Goal: Complete application form

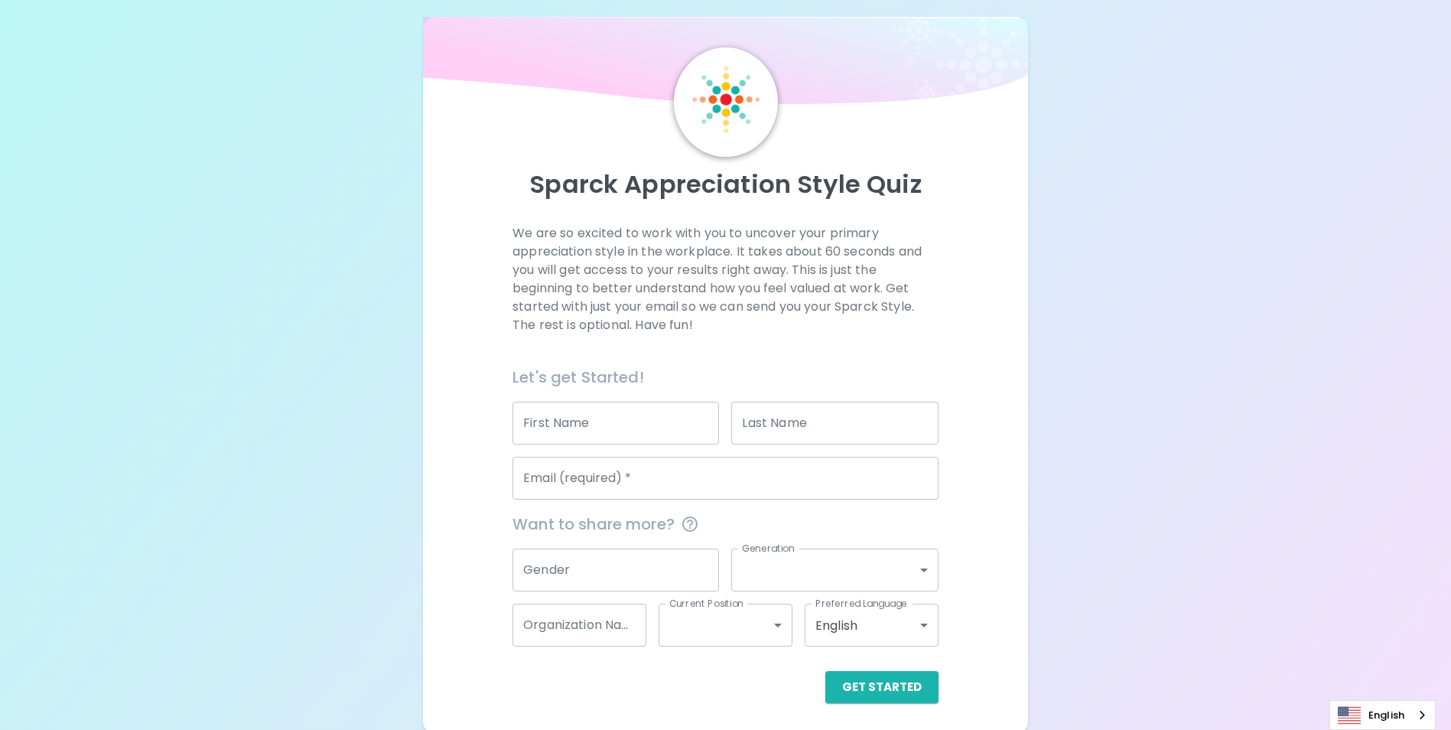
scroll to position [18, 0]
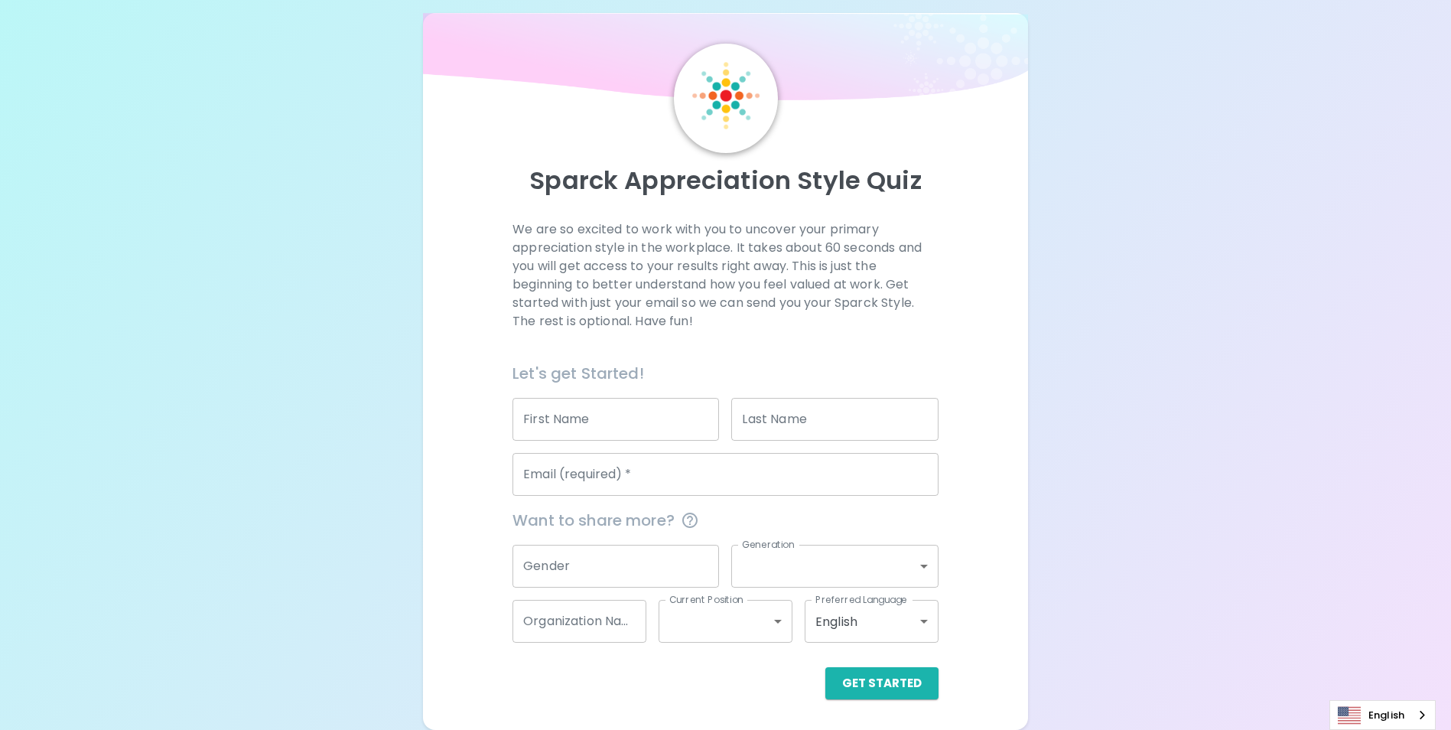
drag, startPoint x: 607, startPoint y: 417, endPoint x: 618, endPoint y: 415, distance: 10.8
click at [607, 417] on input "First Name" at bounding box center [616, 419] width 207 height 43
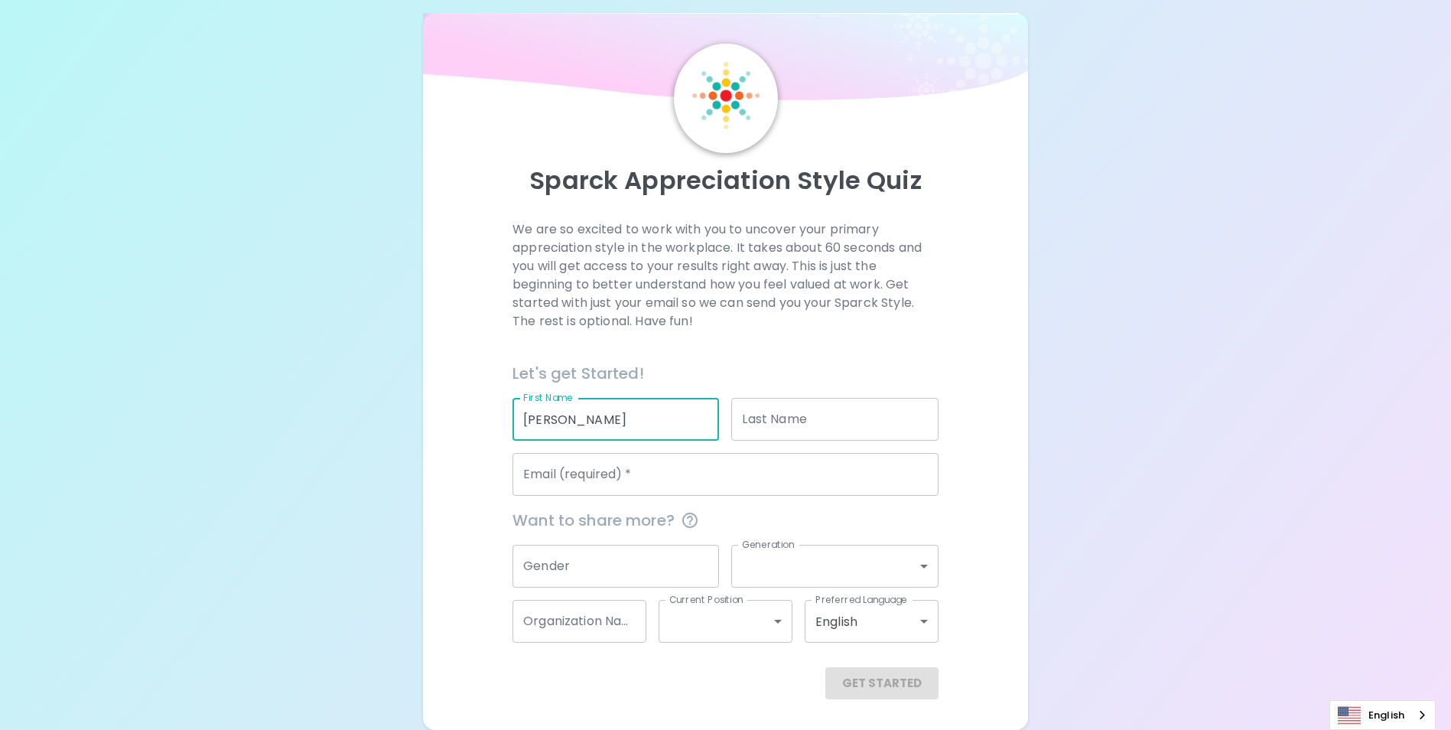
type input "[PERSON_NAME]"
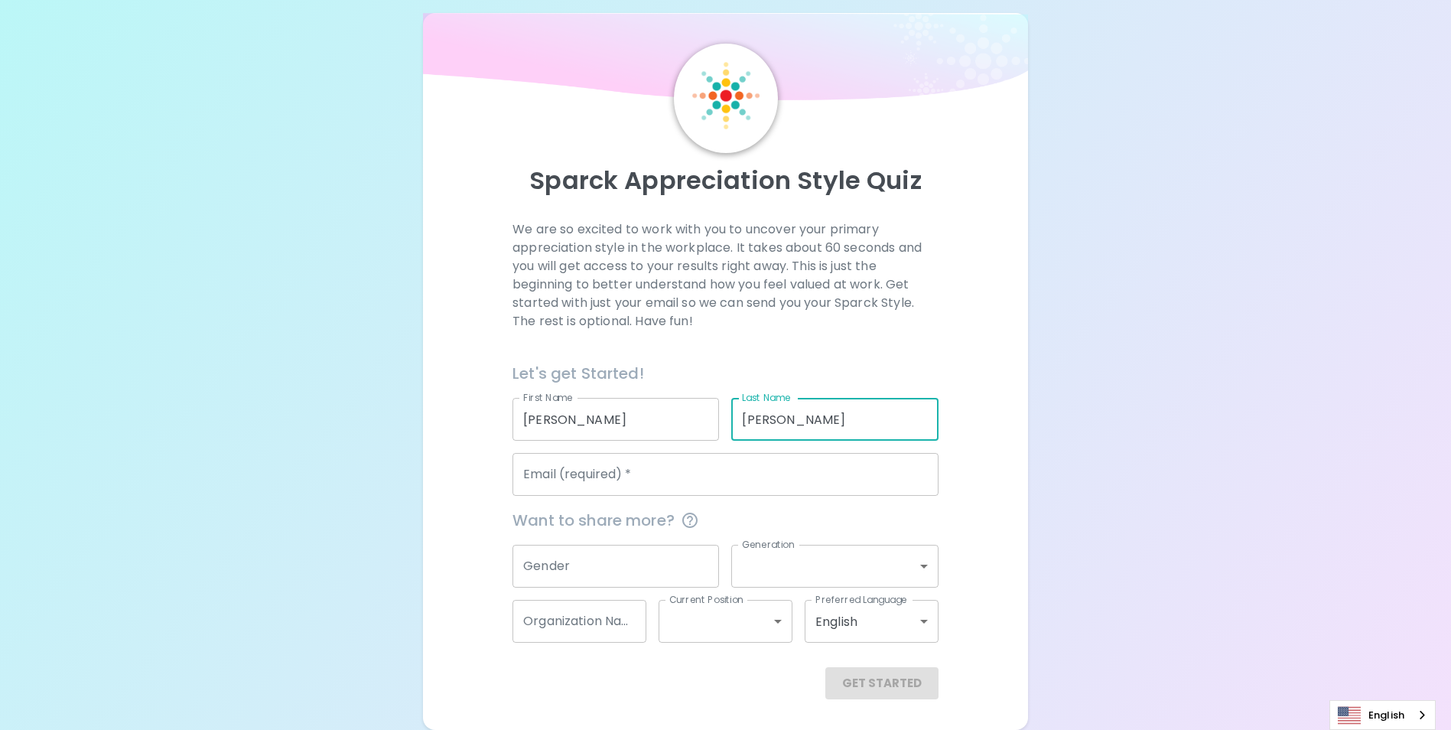
type input "[PERSON_NAME]"
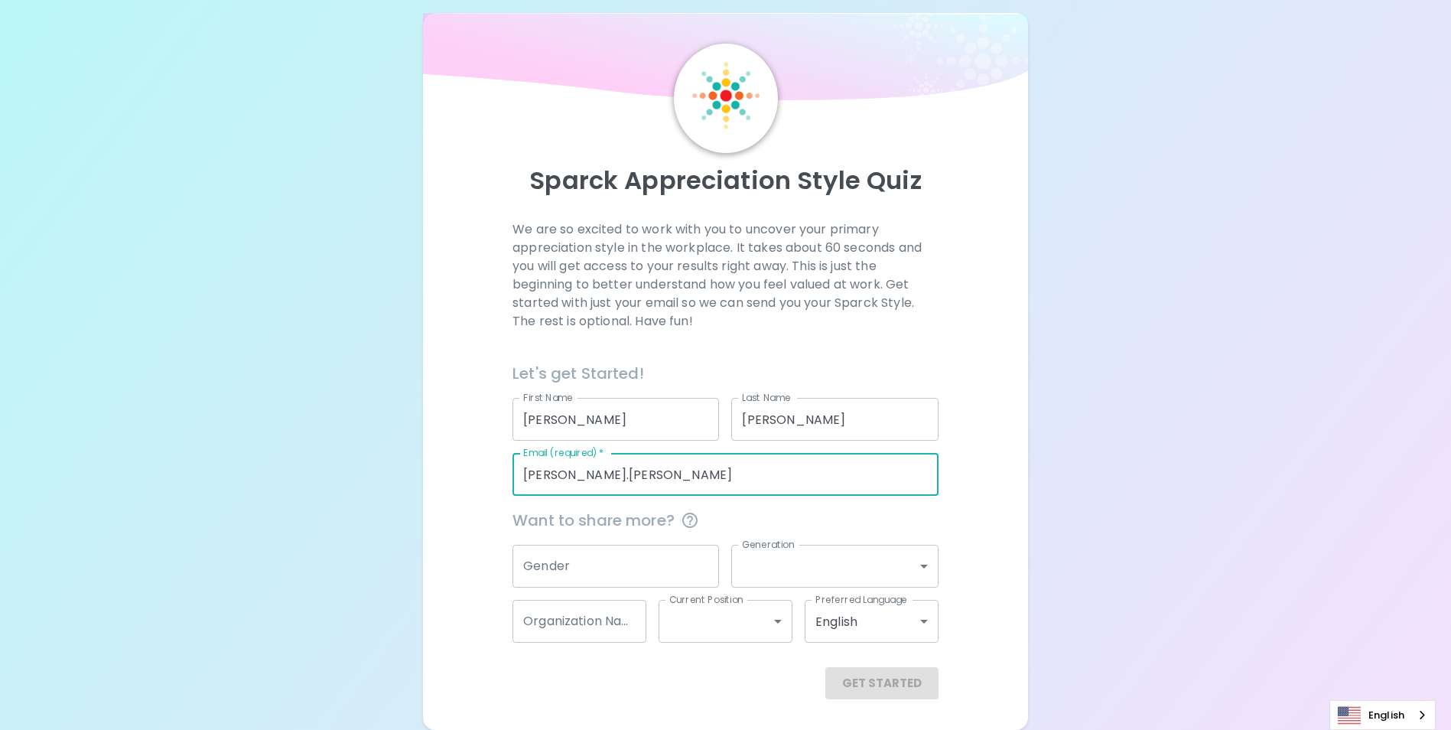
type input "[PERSON_NAME][EMAIL_ADDRESS][PERSON_NAME][DOMAIN_NAME]"
type input "AE Wealth Management"
type input "[PERSON_NAME][EMAIL_ADDRESS][PERSON_NAME][DOMAIN_NAME]"
click at [586, 570] on input "Gender" at bounding box center [616, 566] width 207 height 43
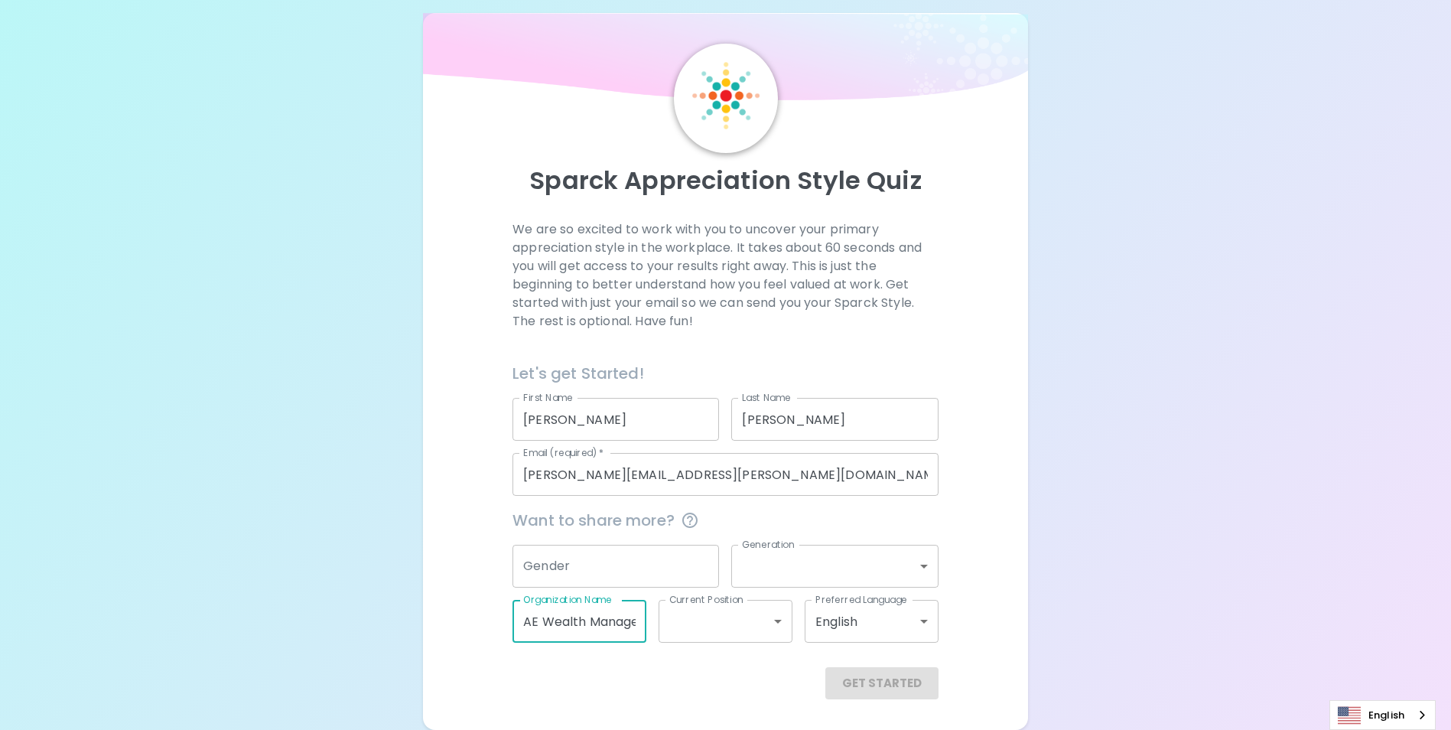
scroll to position [0, 37]
drag, startPoint x: 527, startPoint y: 622, endPoint x: 668, endPoint y: 633, distance: 141.2
click at [683, 626] on div "Want to share more? Gender Gender Generation ​ Generation Organization Name AE …" at bounding box center [719, 569] width 438 height 147
click at [604, 688] on div "Get Started" at bounding box center [726, 683] width 426 height 32
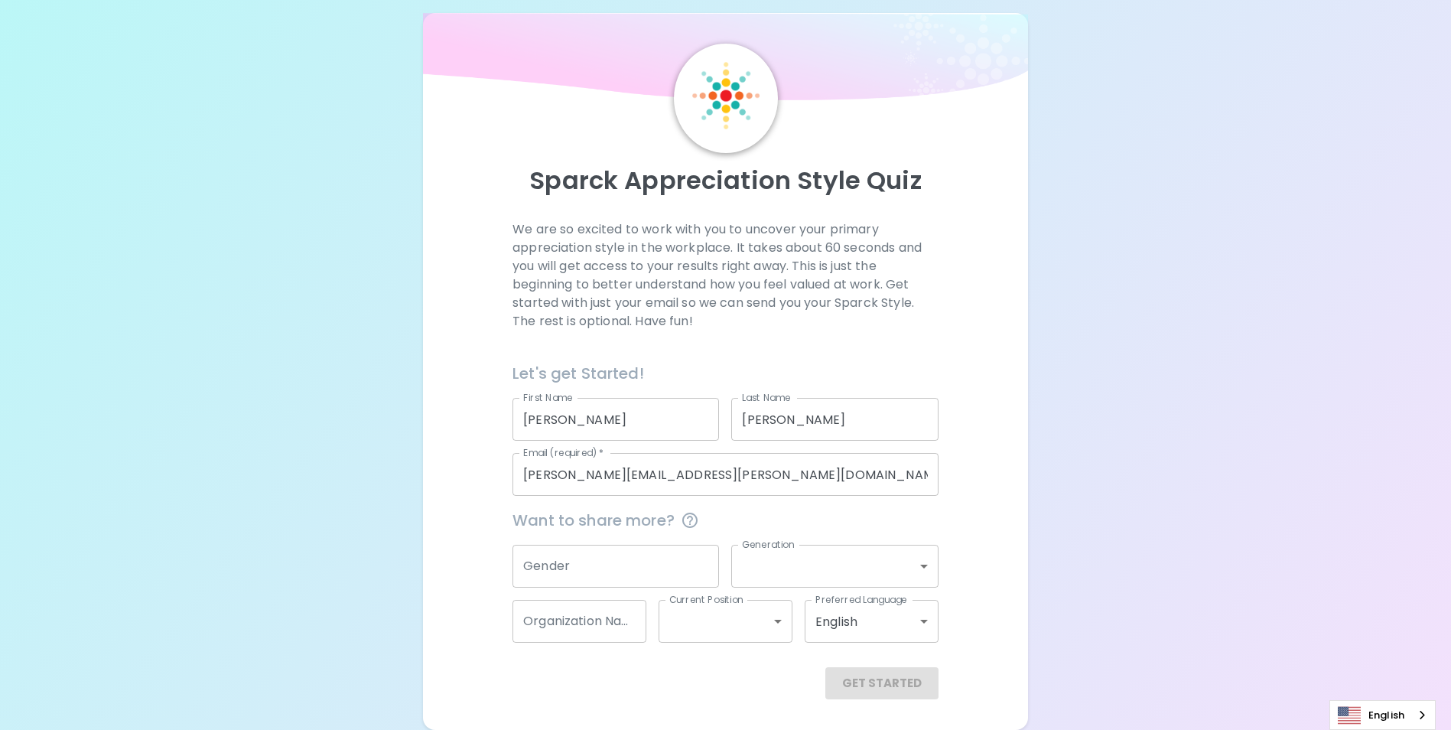
drag, startPoint x: 766, startPoint y: 687, endPoint x: 786, endPoint y: 684, distance: 19.4
click at [767, 687] on div "Get Started" at bounding box center [726, 683] width 426 height 32
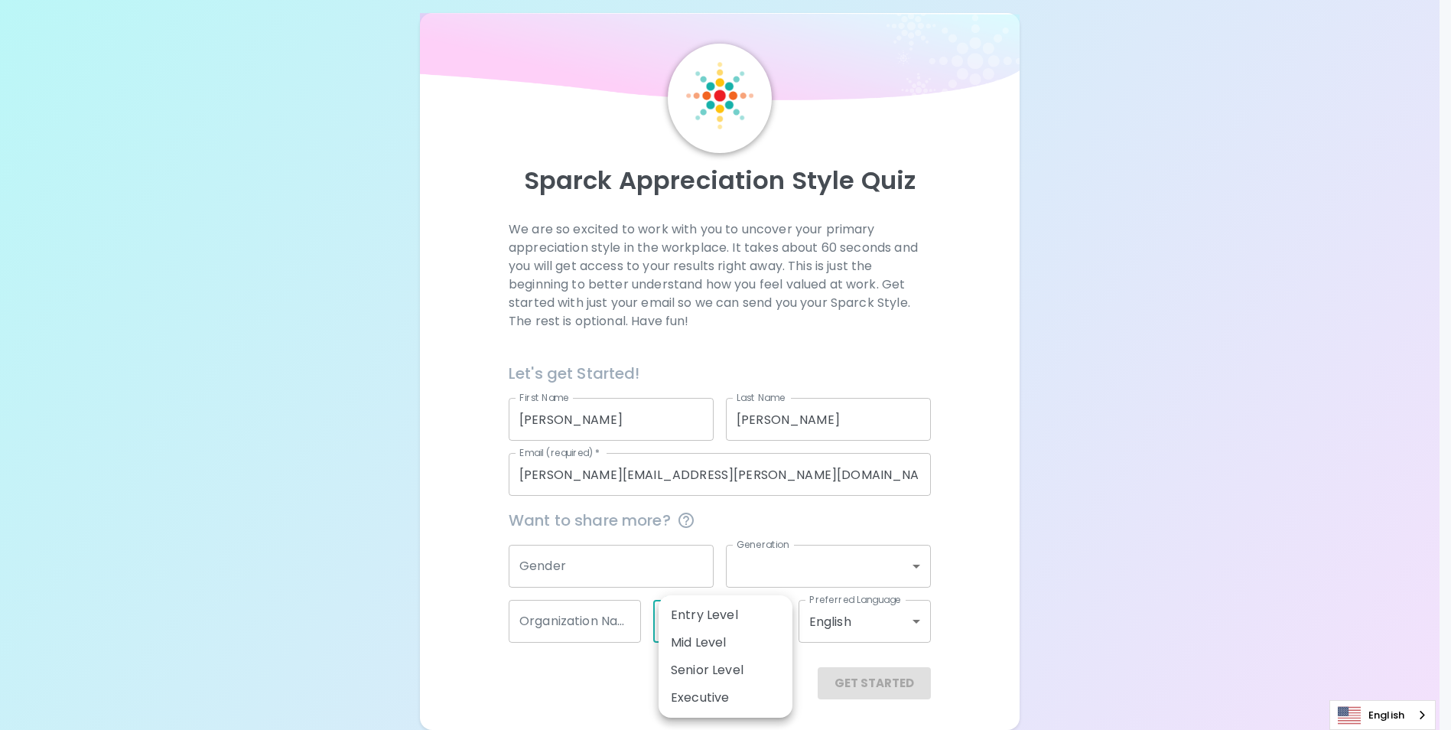
click at [753, 623] on body "Sparck Appreciation Style Quiz We are so excited to work with you to uncover yo…" at bounding box center [725, 355] width 1451 height 747
click at [571, 677] on div at bounding box center [731, 365] width 1463 height 730
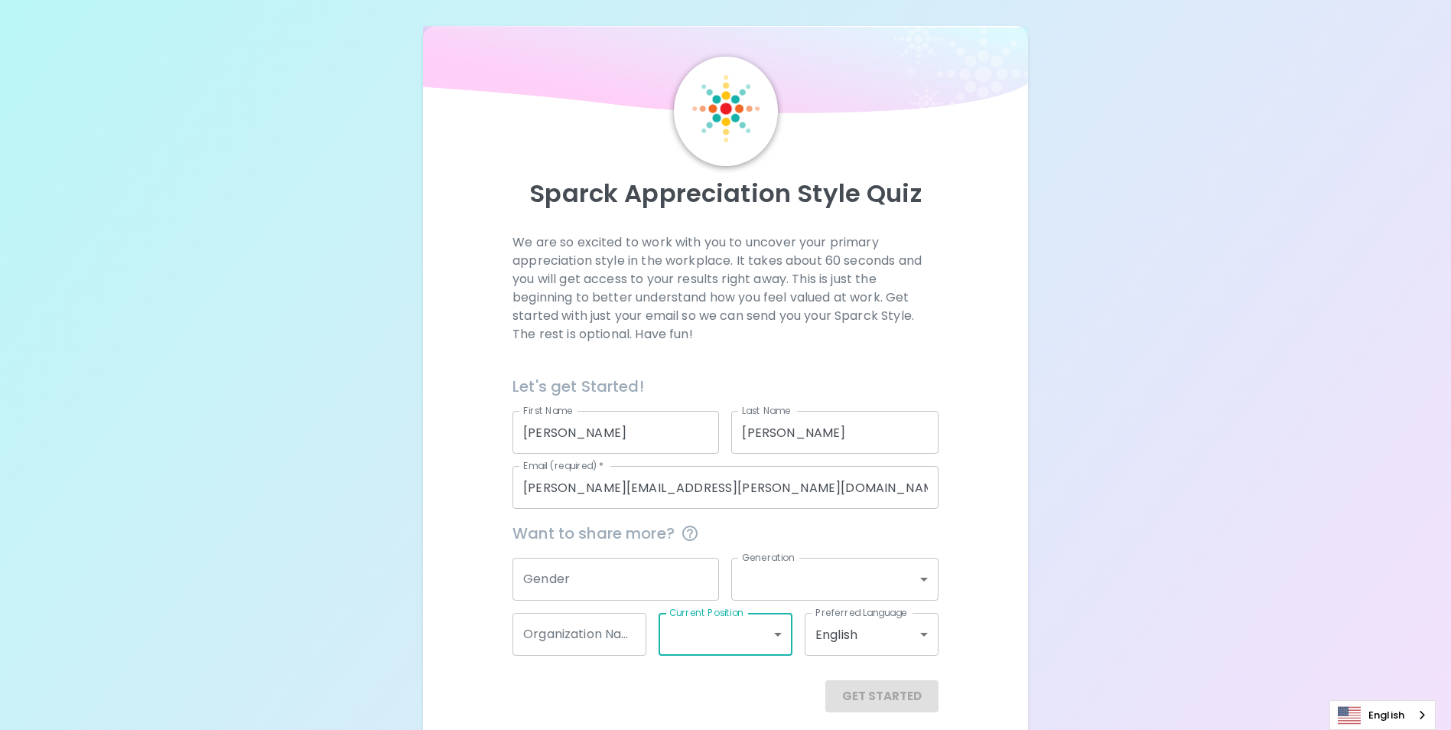
scroll to position [18, 0]
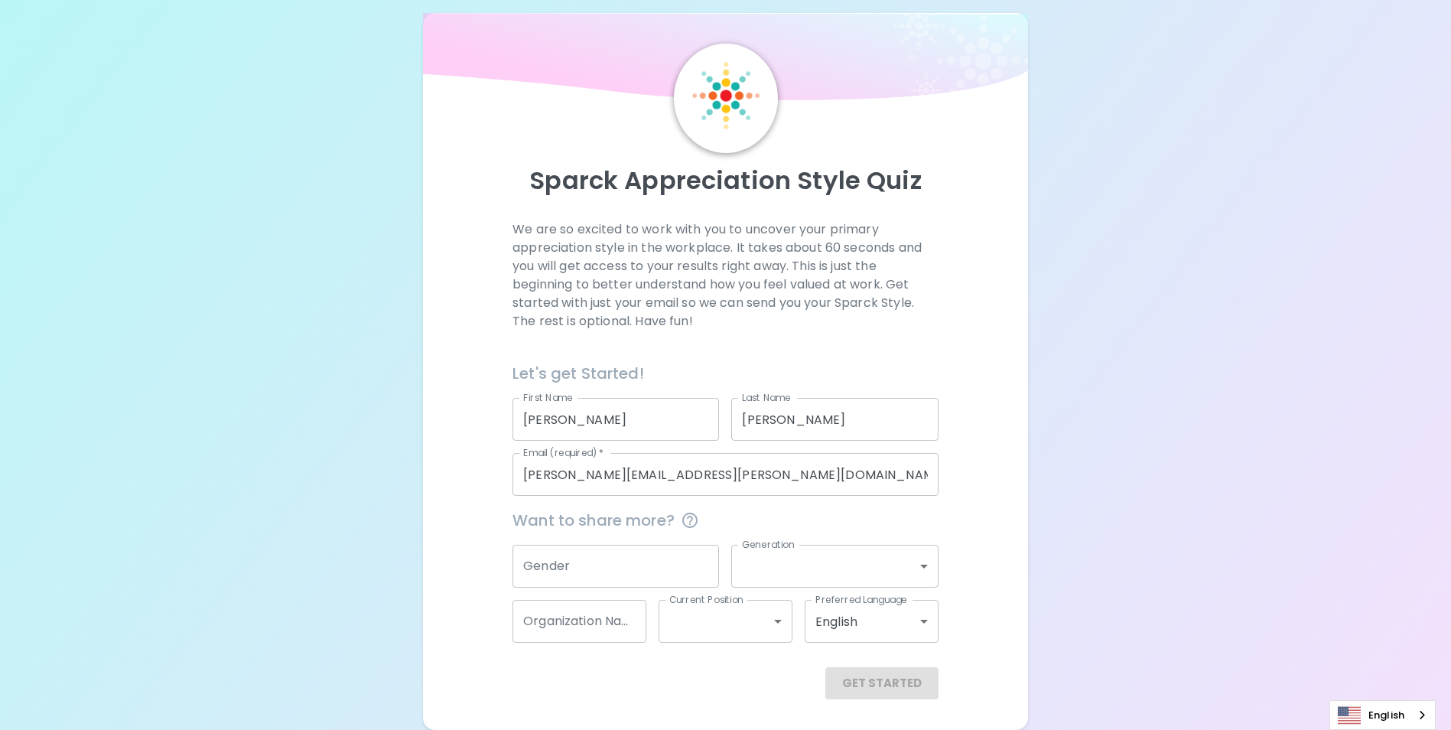
click at [864, 686] on div "Get Started" at bounding box center [726, 683] width 426 height 32
drag, startPoint x: 574, startPoint y: 228, endPoint x: 831, endPoint y: 218, distance: 256.4
click at [831, 218] on div "Sparck Appreciation Style Quiz We are so excited to work with you to uncover yo…" at bounding box center [725, 372] width 568 height 656
drag, startPoint x: 614, startPoint y: 242, endPoint x: 822, endPoint y: 244, distance: 208.1
click at [822, 244] on p "We are so excited to work with you to uncover your primary appreciation style i…" at bounding box center [726, 275] width 426 height 110
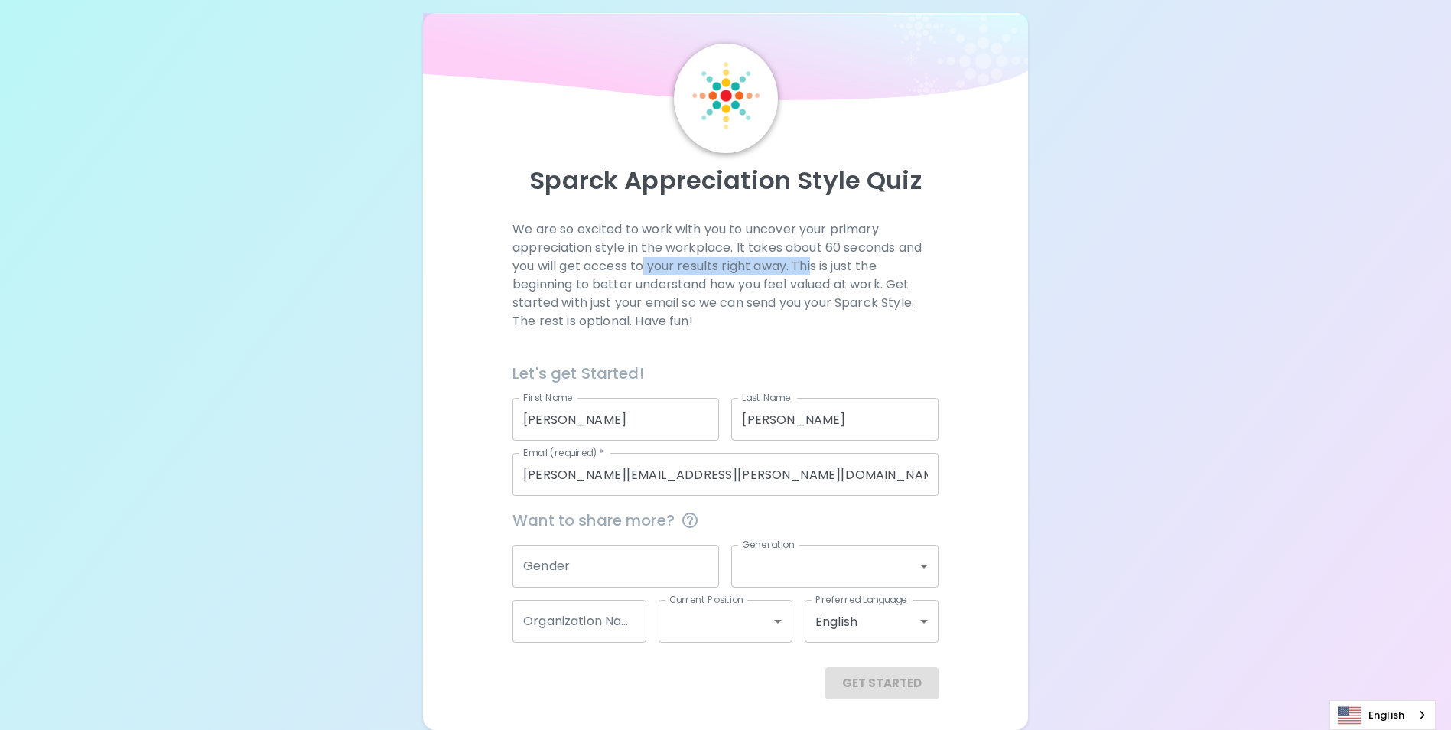
drag, startPoint x: 690, startPoint y: 256, endPoint x: 818, endPoint y: 260, distance: 127.8
click at [818, 260] on p "We are so excited to work with you to uncover your primary appreciation style i…" at bounding box center [726, 275] width 426 height 110
drag, startPoint x: 641, startPoint y: 281, endPoint x: 833, endPoint y: 280, distance: 192.0
click at [833, 280] on p "We are so excited to work with you to uncover your primary appreciation style i…" at bounding box center [726, 275] width 426 height 110
click at [634, 303] on p "We are so excited to work with you to uncover your primary appreciation style i…" at bounding box center [726, 275] width 426 height 110
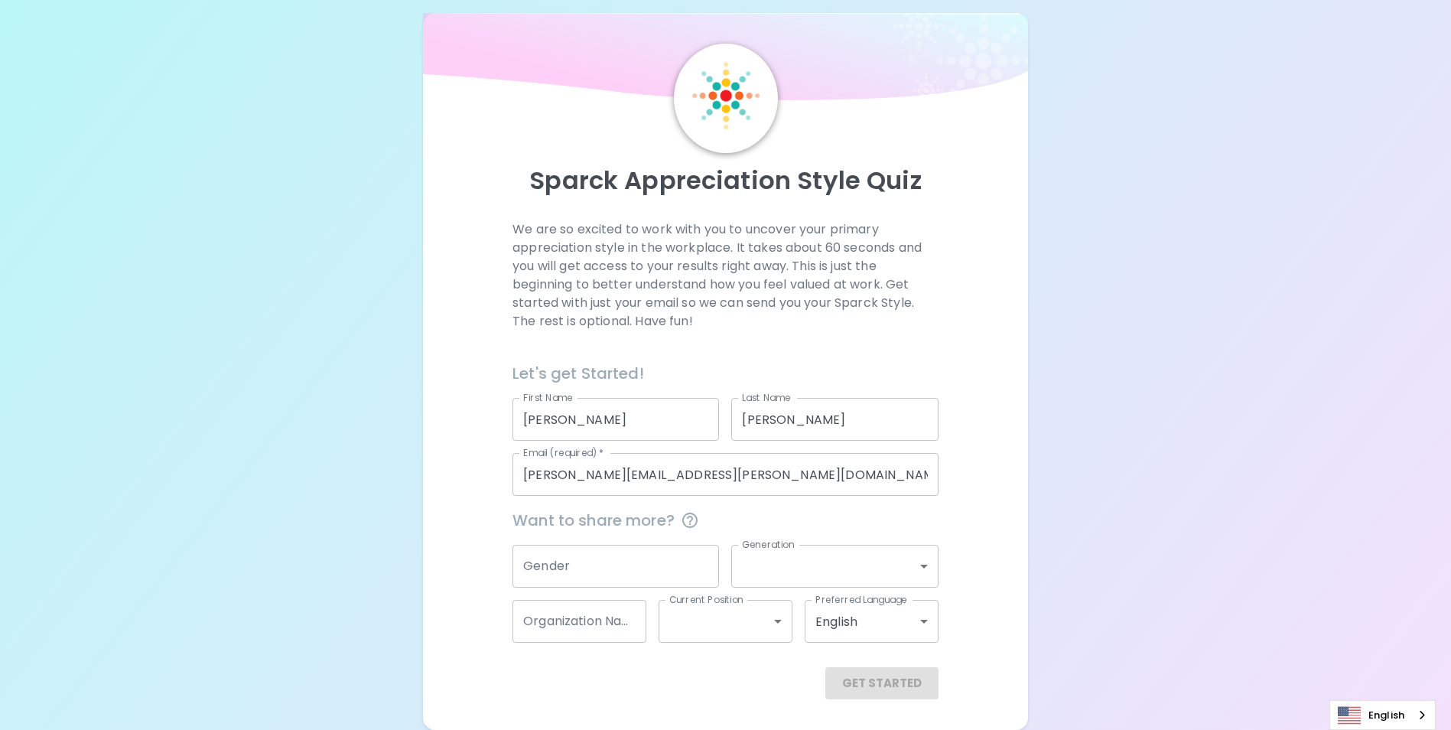
drag, startPoint x: 638, startPoint y: 571, endPoint x: 653, endPoint y: 572, distance: 15.3
click at [638, 572] on input "Gender" at bounding box center [616, 566] width 207 height 43
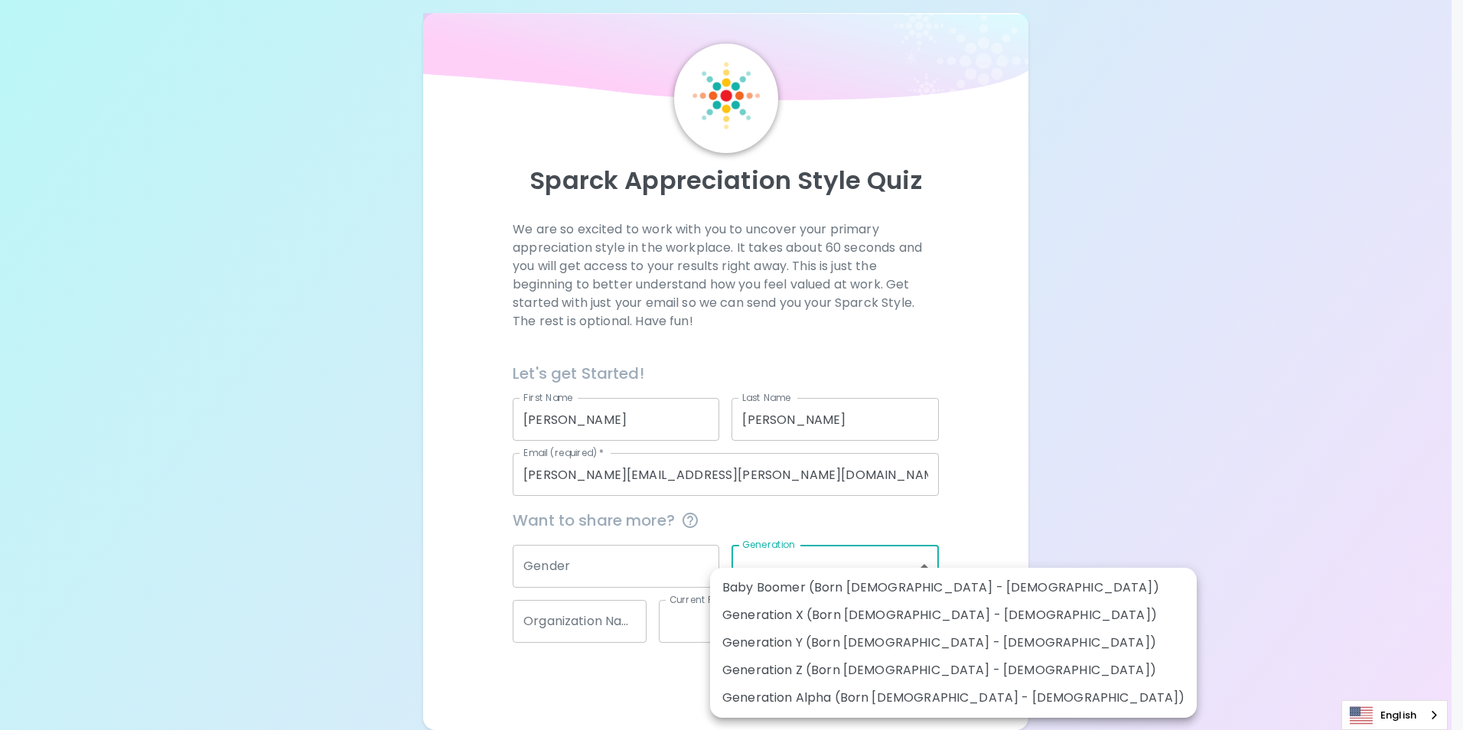
click at [781, 559] on body "Sparck Appreciation Style Quiz We are so excited to work with you to uncover yo…" at bounding box center [731, 355] width 1463 height 747
drag, startPoint x: 1051, startPoint y: 484, endPoint x: 952, endPoint y: 511, distance: 103.0
click at [1052, 485] on div at bounding box center [731, 365] width 1463 height 730
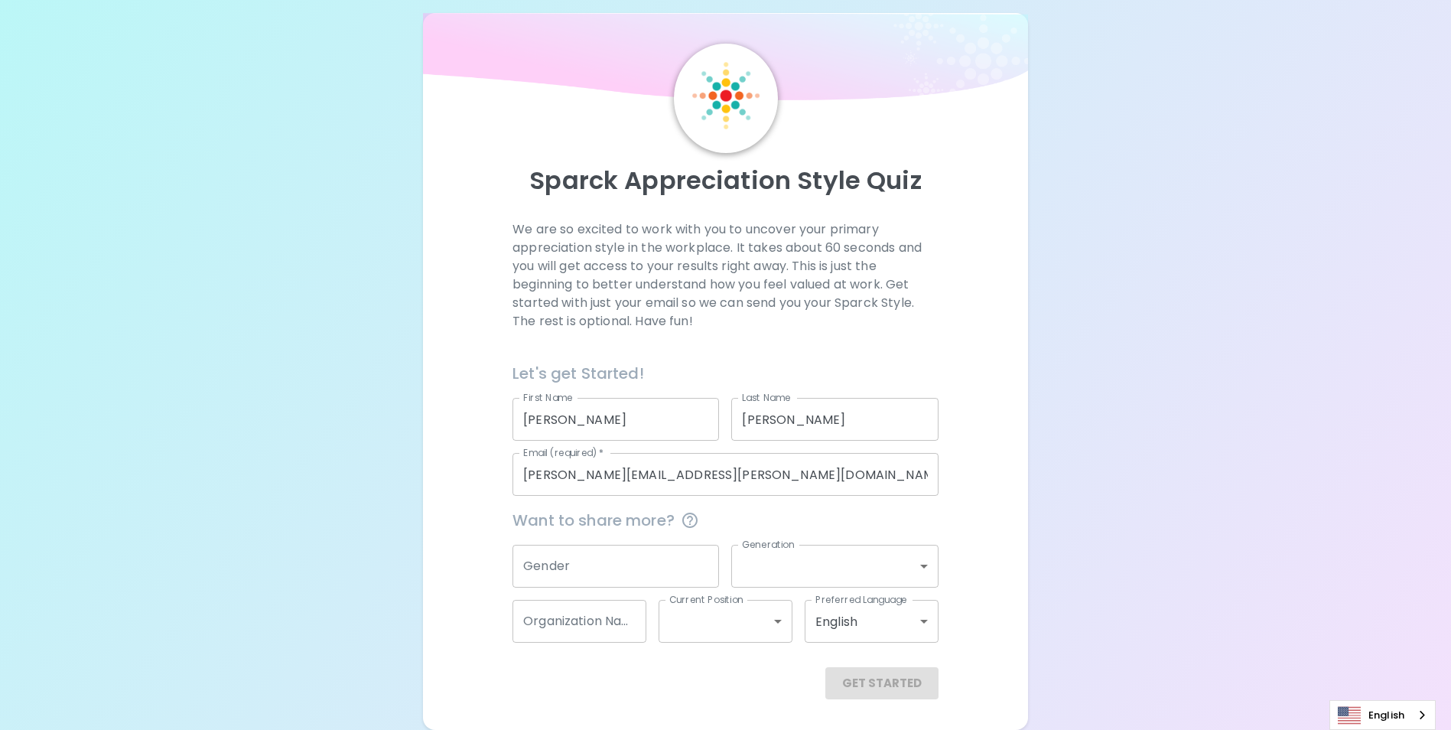
click at [861, 684] on div "Get Started" at bounding box center [726, 683] width 426 height 32
click at [665, 572] on input "Gender" at bounding box center [616, 566] width 207 height 43
type input "[DEMOGRAPHIC_DATA]"
click at [825, 560] on body "Sparck Appreciation Style Quiz We are so excited to work with you to uncover yo…" at bounding box center [725, 355] width 1451 height 747
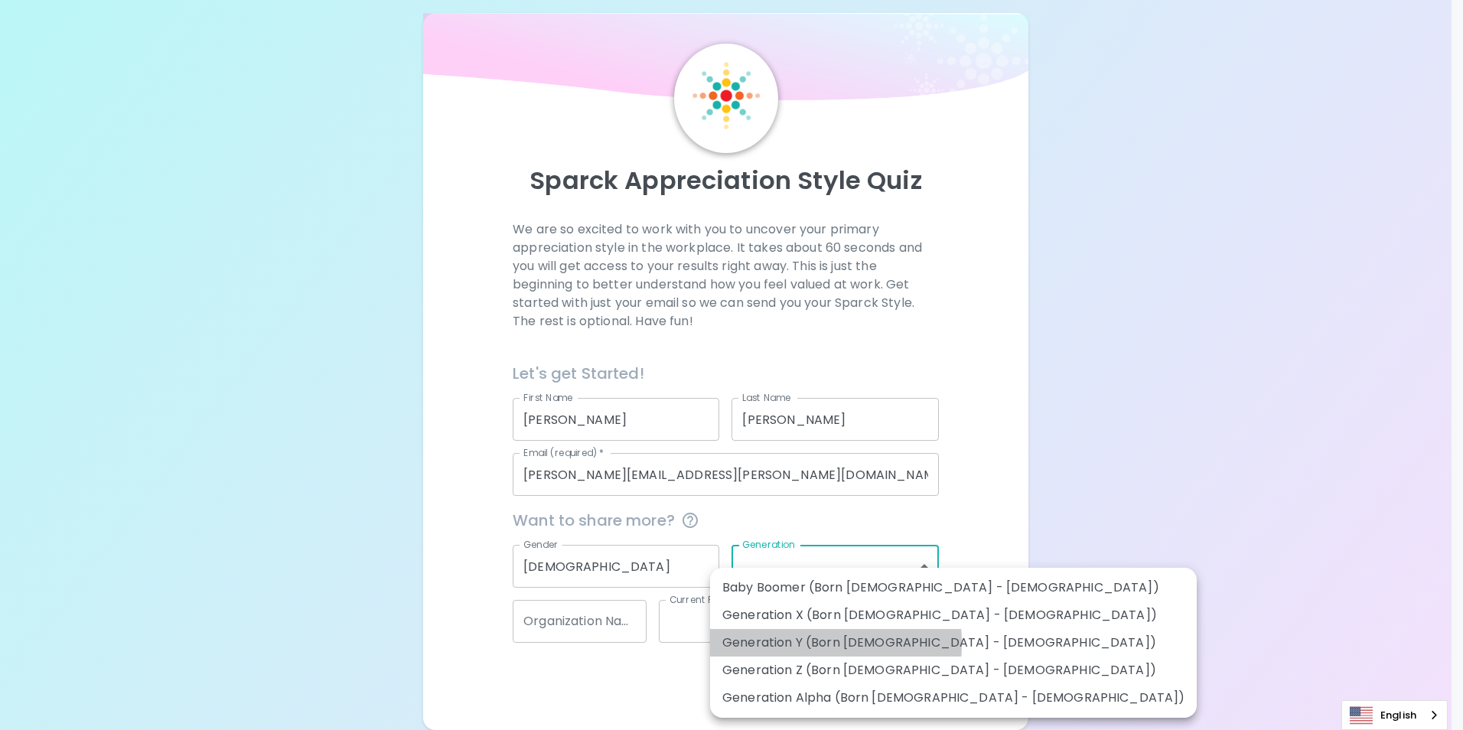
drag, startPoint x: 783, startPoint y: 643, endPoint x: 744, endPoint y: 631, distance: 41.6
click at [783, 643] on li "Generation Y (Born [DEMOGRAPHIC_DATA] - [DEMOGRAPHIC_DATA])" at bounding box center [953, 643] width 486 height 28
type input "generation_y"
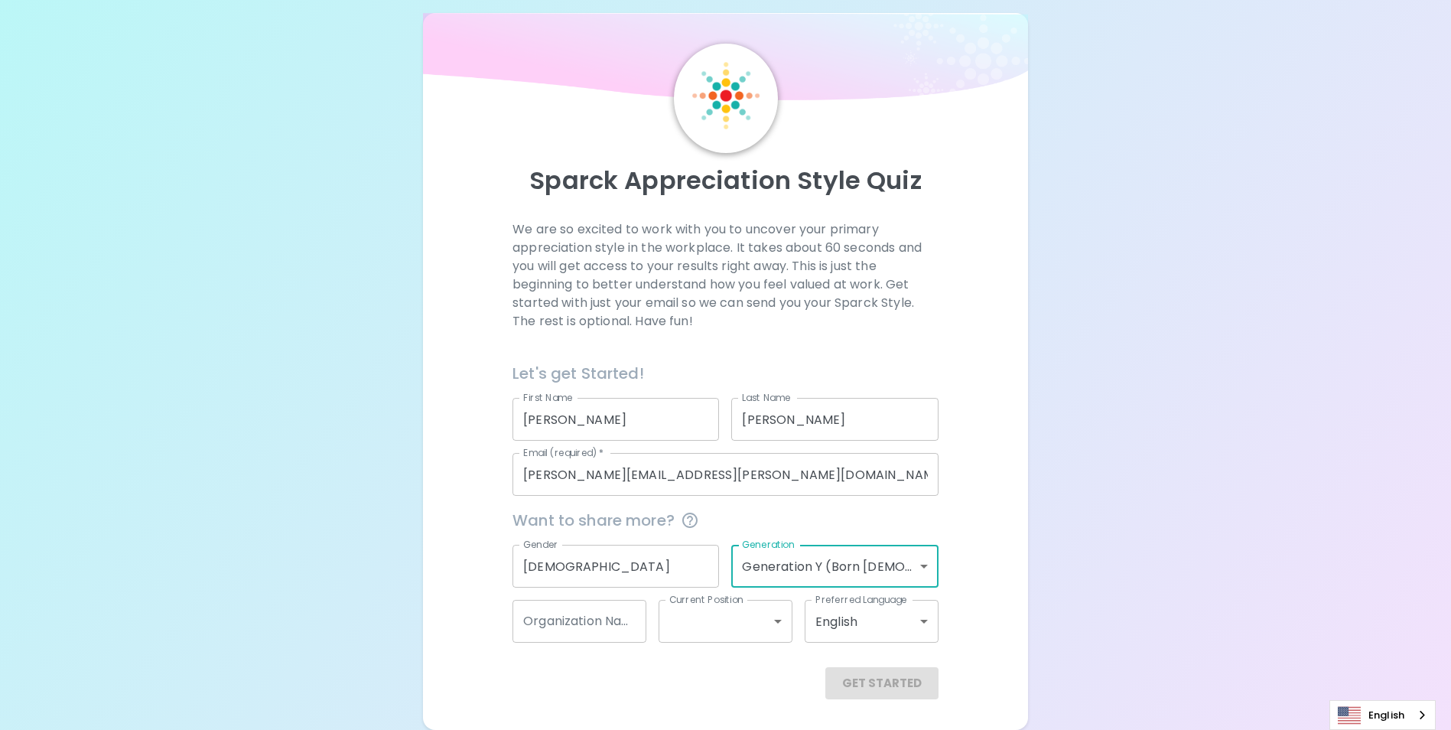
click at [571, 620] on input "Organization Name" at bounding box center [580, 621] width 134 height 43
type input "AE Wealth Management"
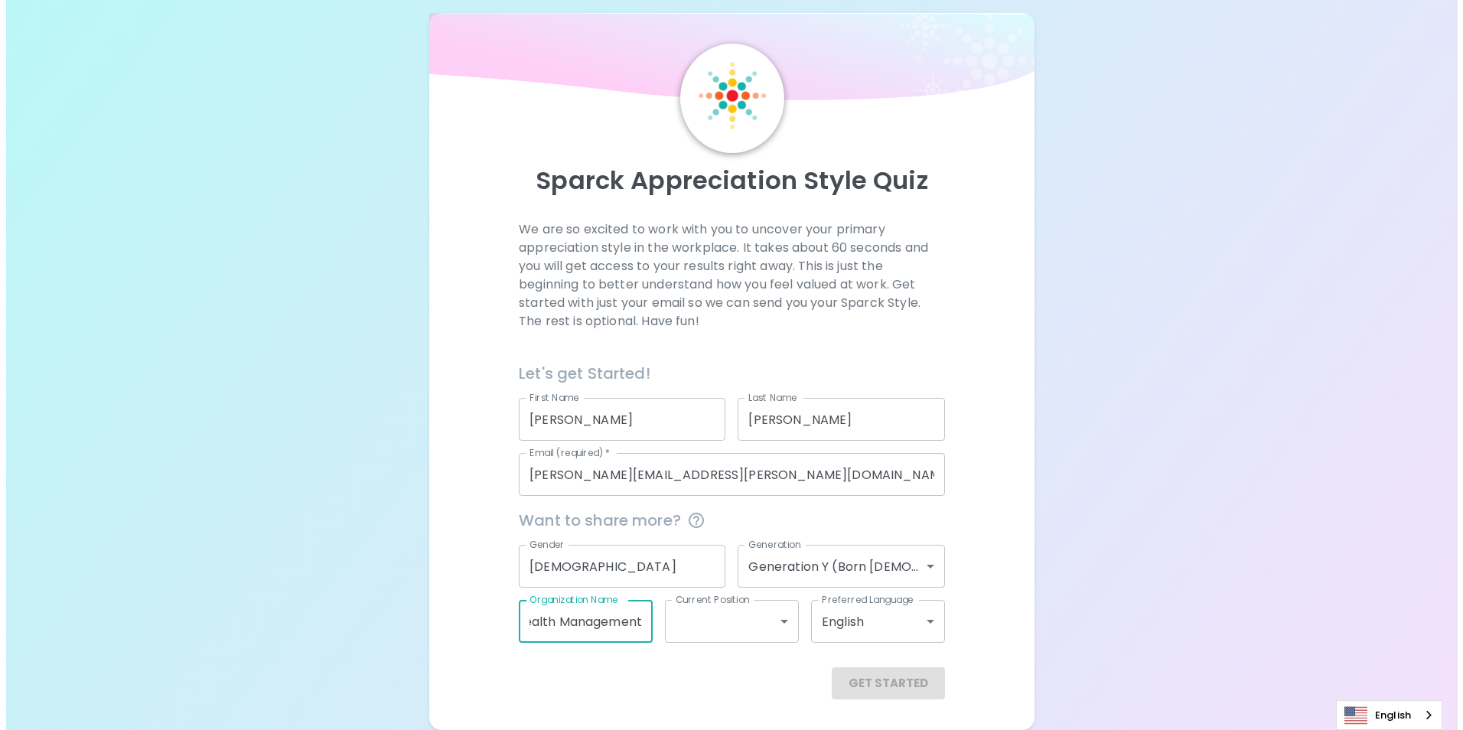
scroll to position [0, 37]
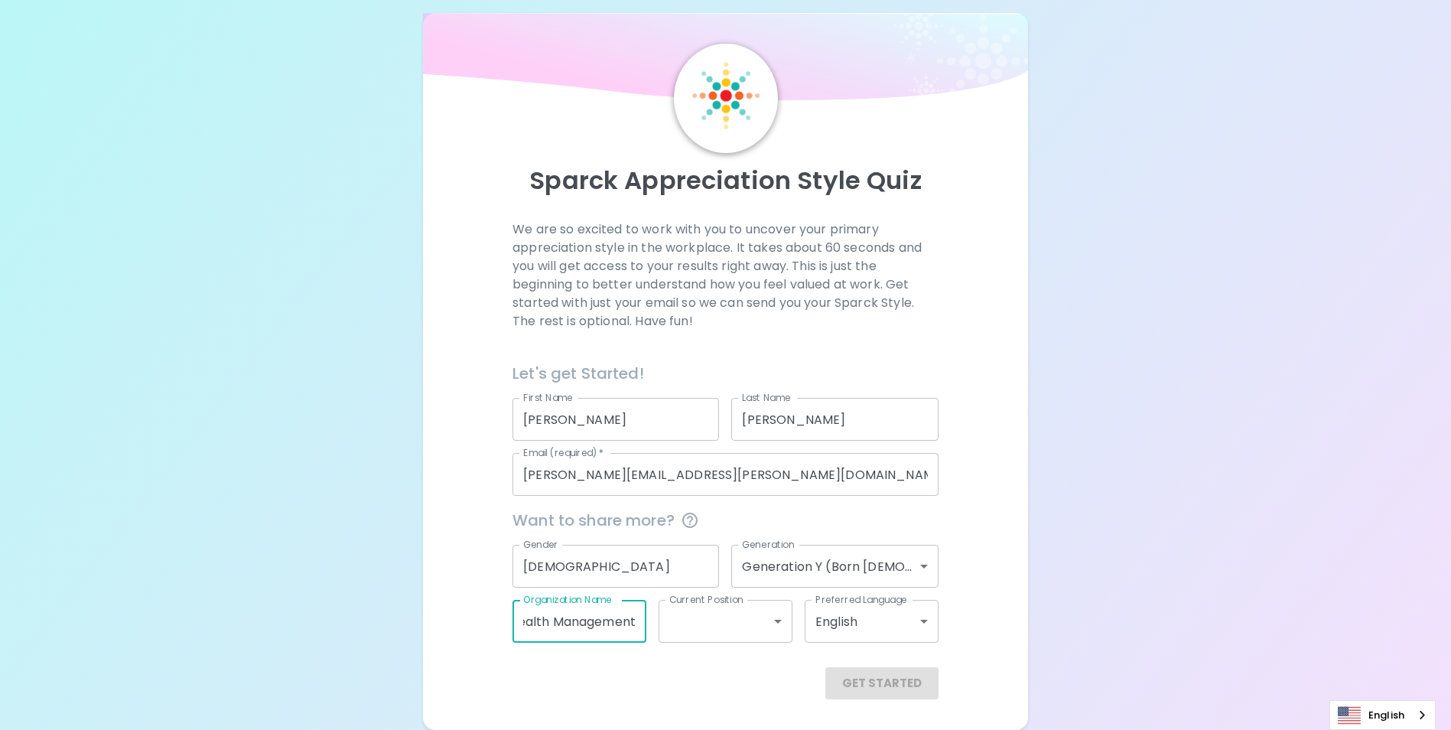
click at [714, 616] on body "Sparck Appreciation Style Quiz We are so excited to work with you to uncover yo…" at bounding box center [725, 355] width 1451 height 747
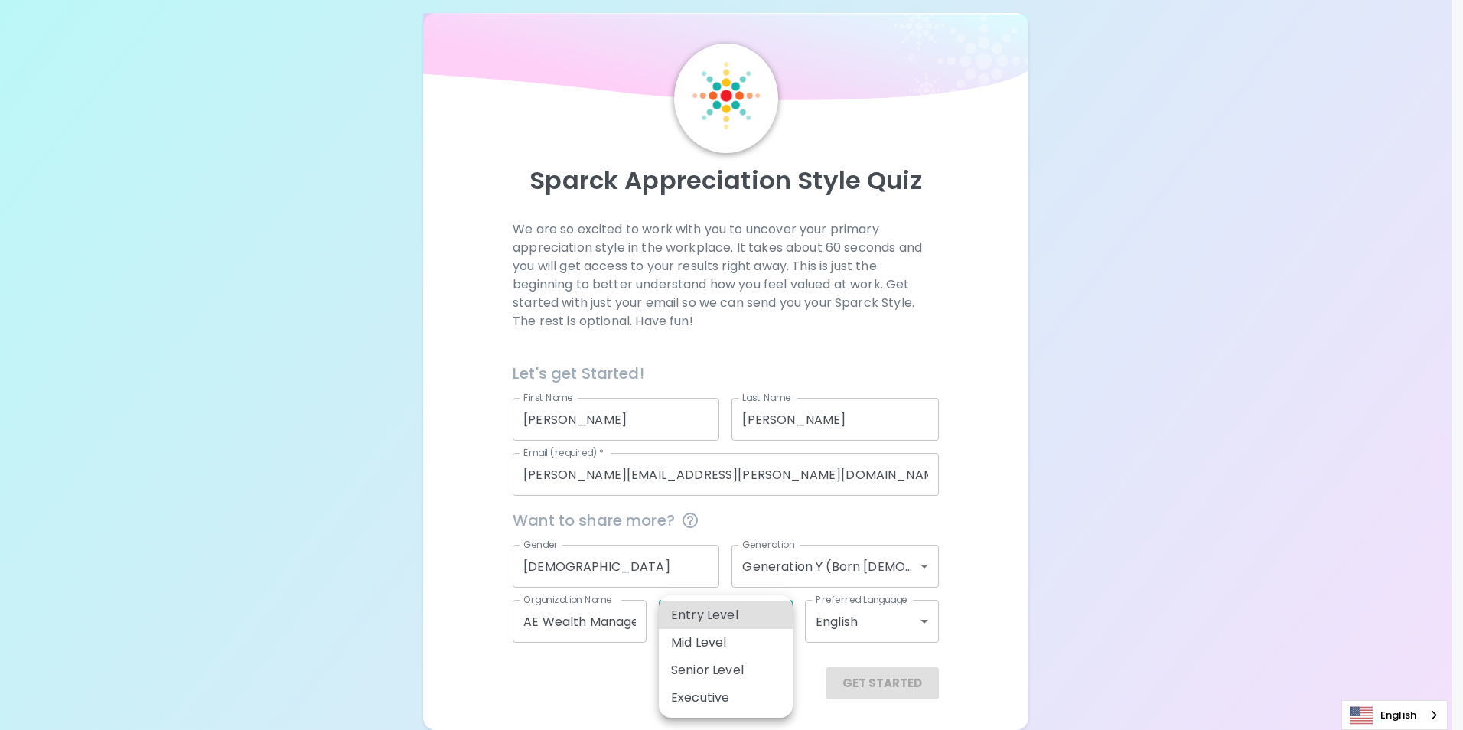
click at [604, 685] on div at bounding box center [731, 365] width 1463 height 730
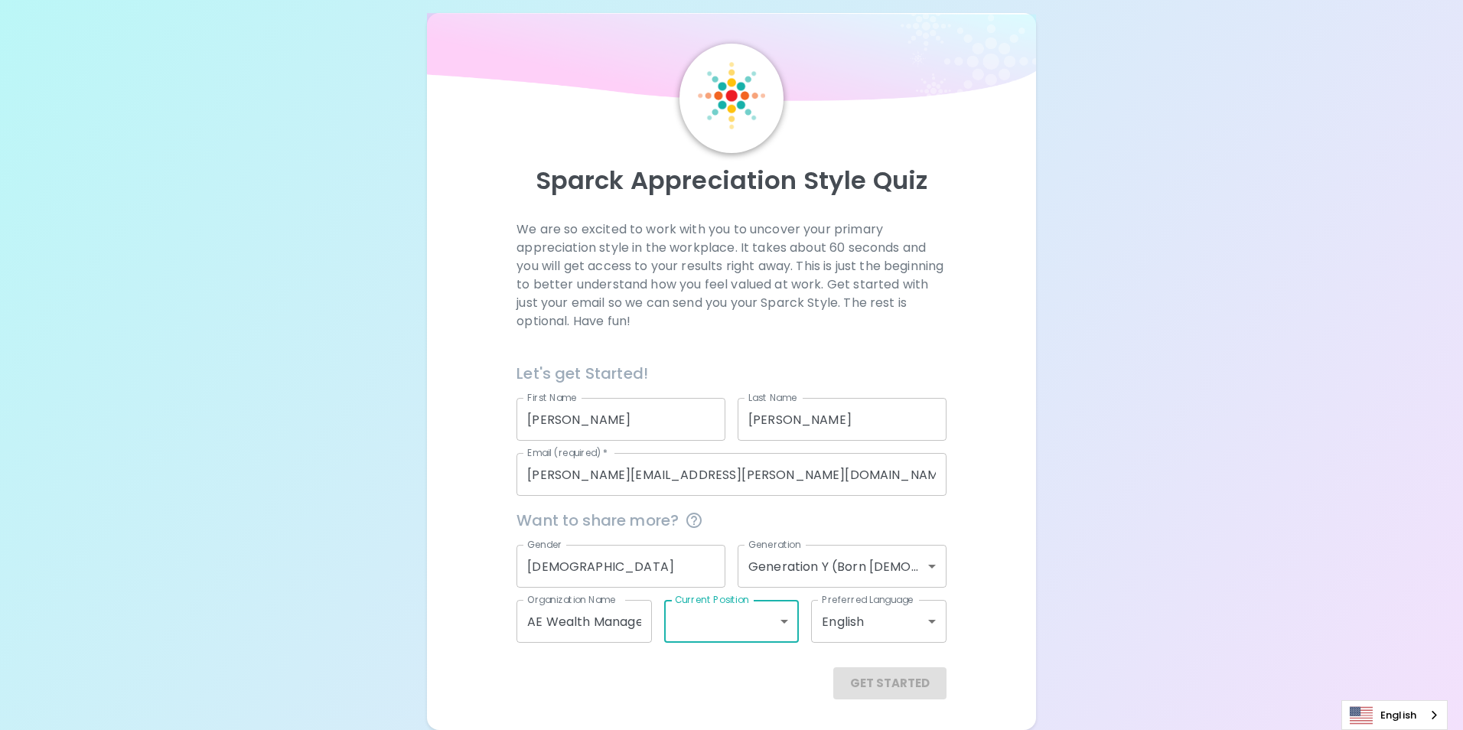
click at [718, 630] on body "Sparck Appreciation Style Quiz We are so excited to work with you to uncover yo…" at bounding box center [731, 355] width 1463 height 747
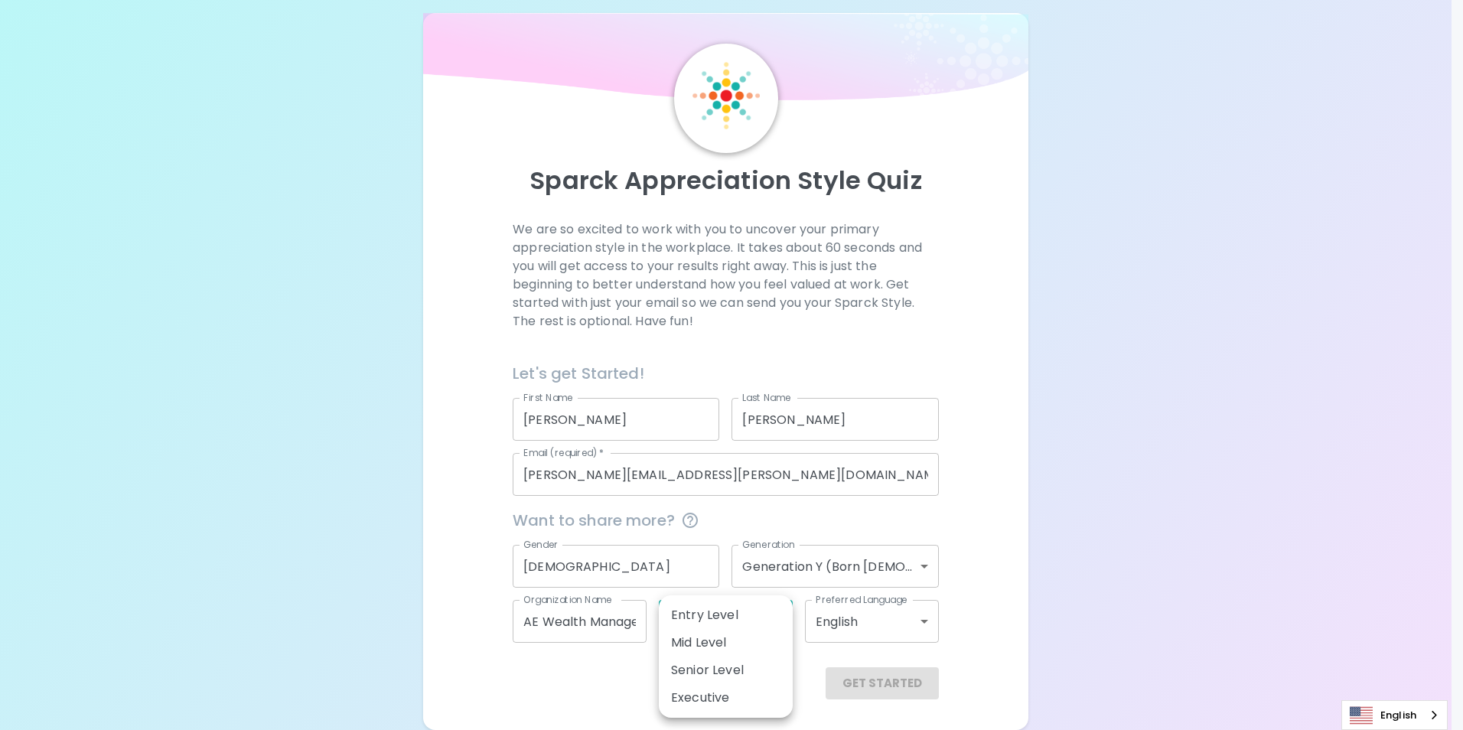
click at [708, 641] on li "Mid Level" at bounding box center [726, 643] width 134 height 28
type input "mid_level"
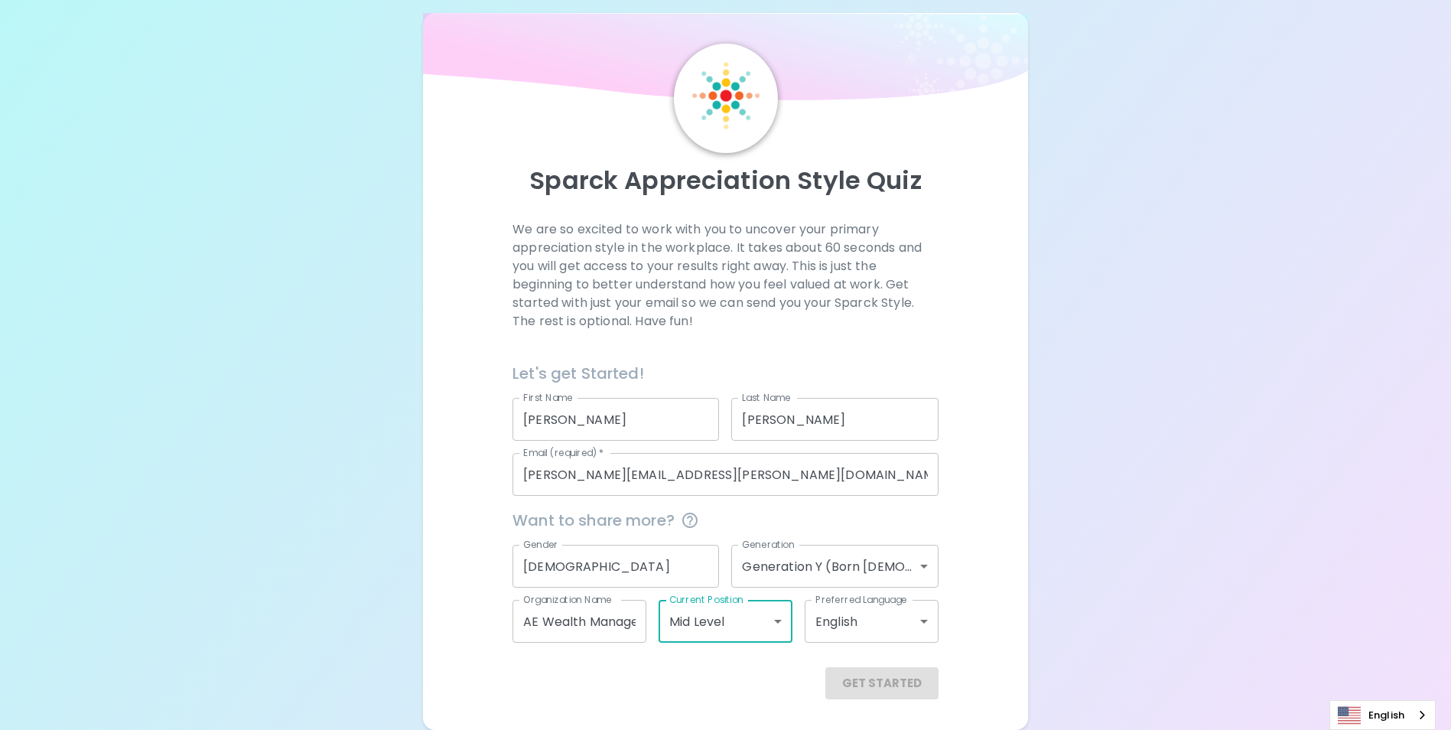
click at [856, 678] on div "Get Started" at bounding box center [726, 683] width 426 height 32
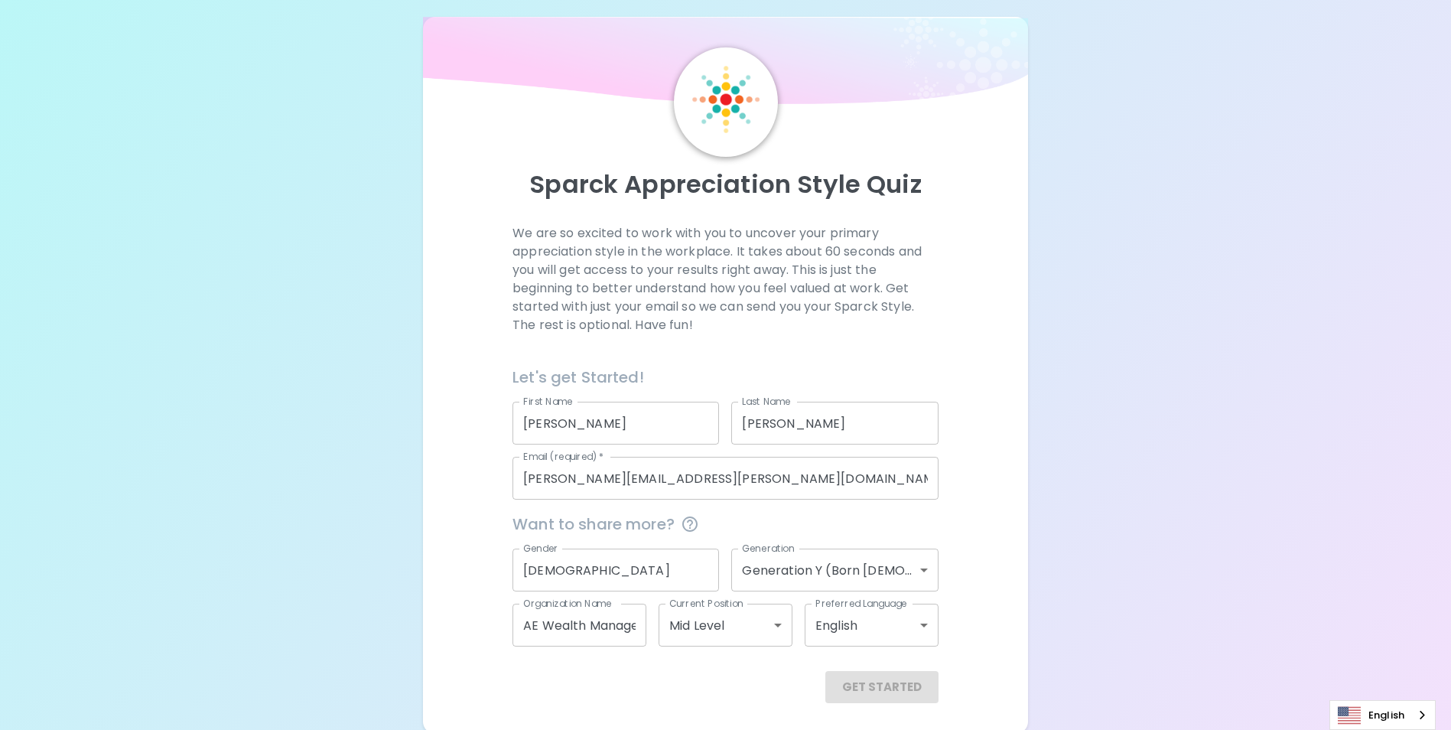
scroll to position [18, 0]
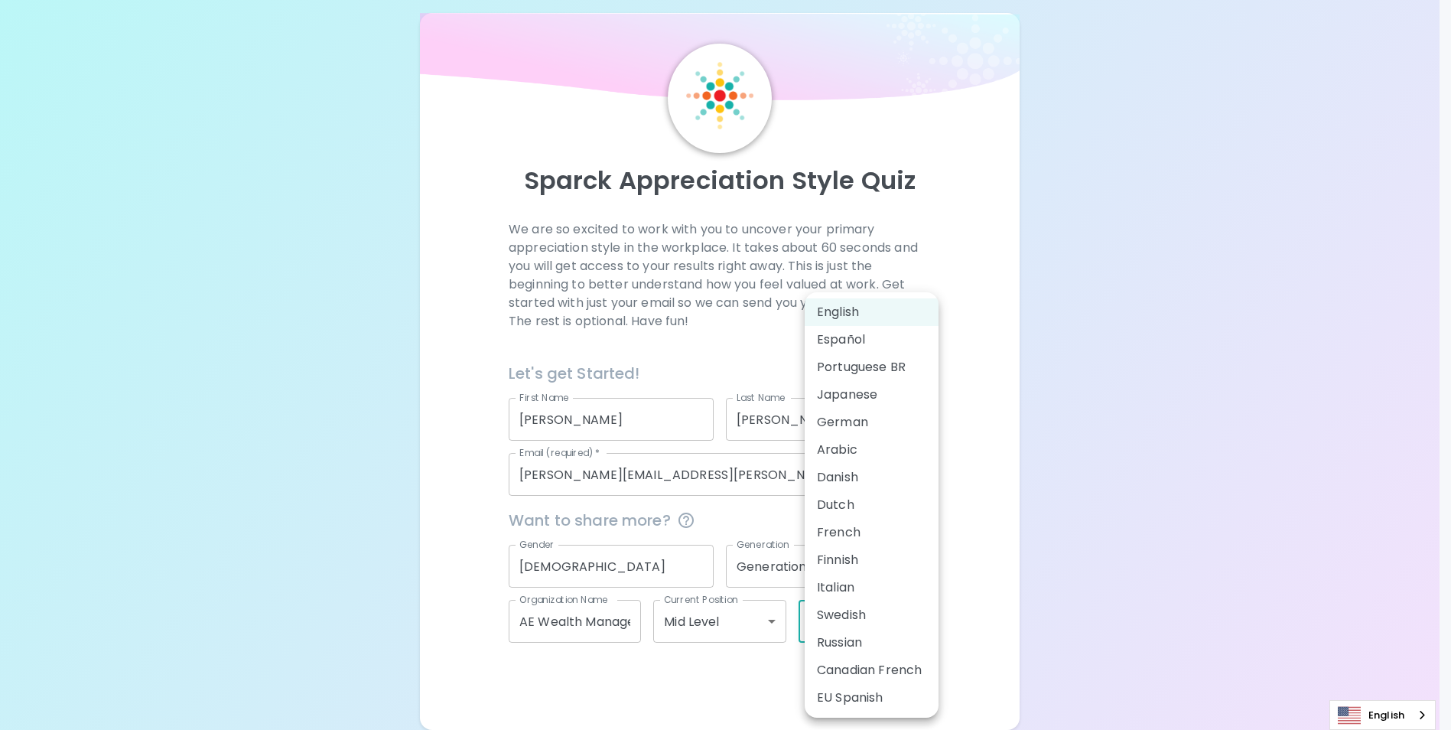
click at [843, 608] on body "Sparck Appreciation Style Quiz We are so excited to work with you to uncover yo…" at bounding box center [725, 355] width 1451 height 747
click at [865, 308] on li "English" at bounding box center [872, 312] width 134 height 28
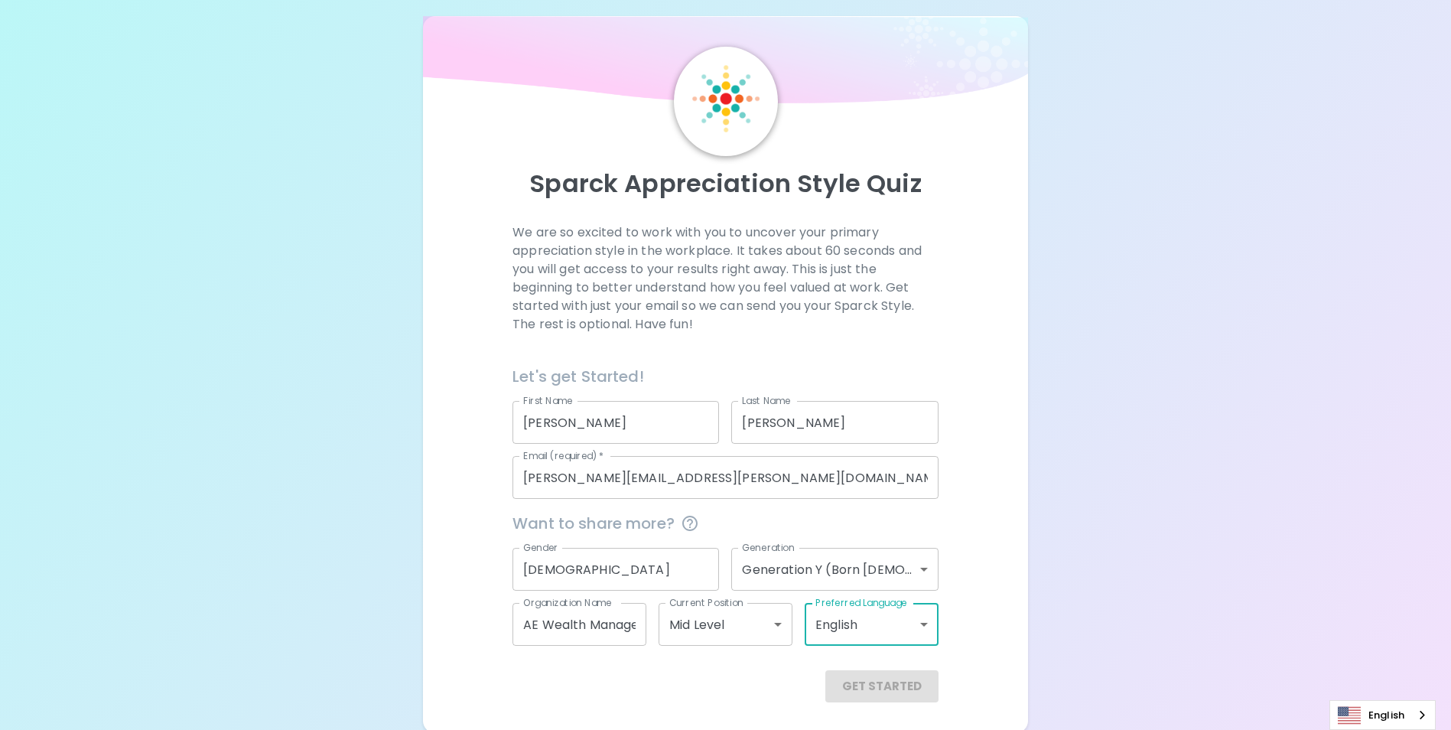
scroll to position [0, 0]
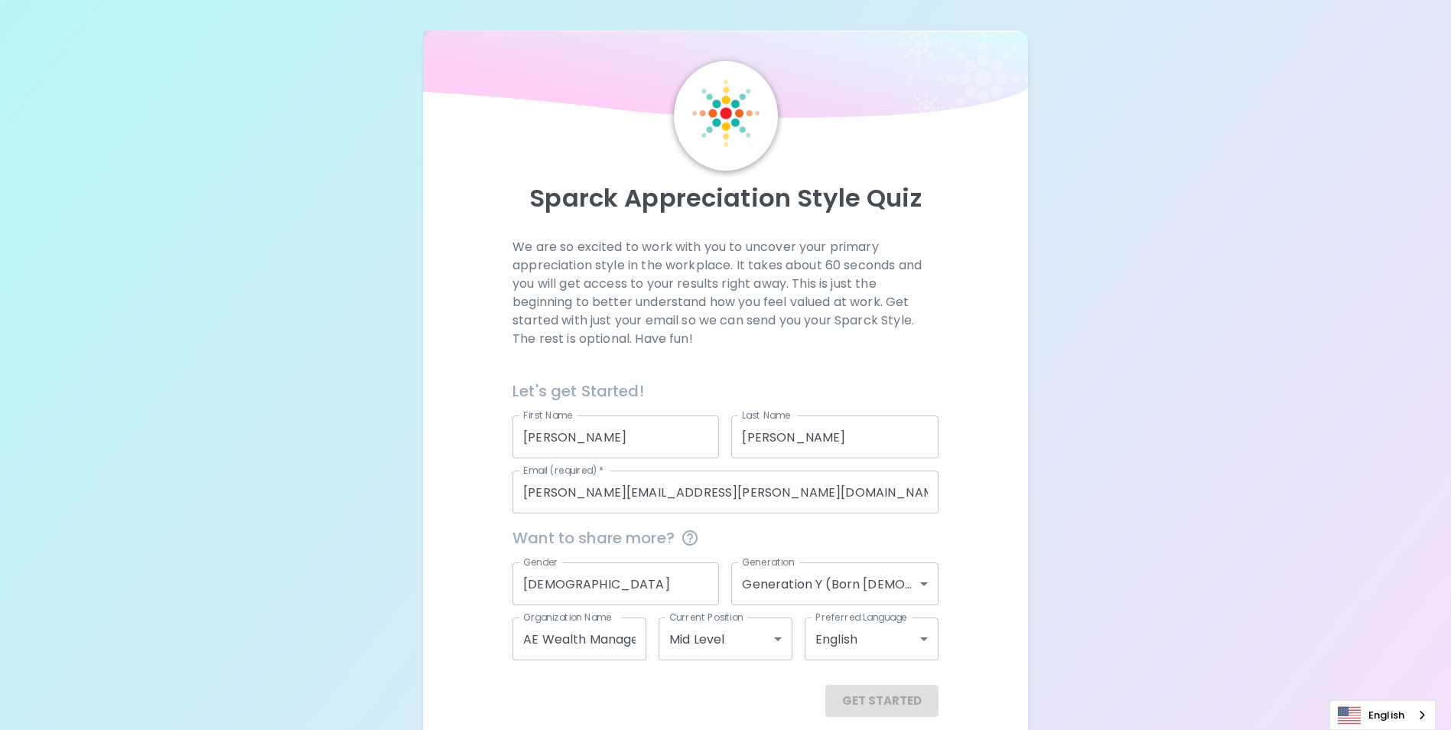
click at [874, 706] on div "Get Started" at bounding box center [726, 701] width 426 height 32
click at [874, 703] on div "Get Started" at bounding box center [726, 701] width 426 height 32
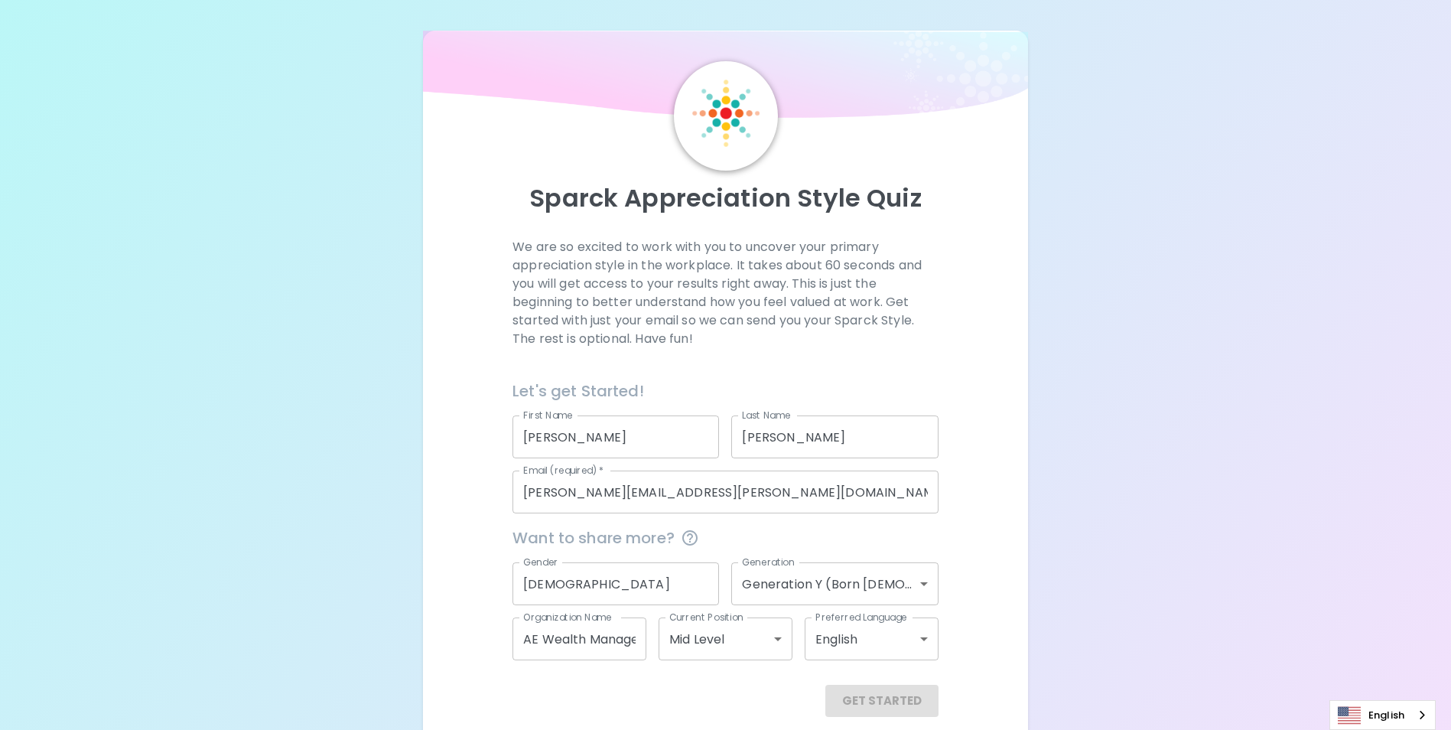
drag, startPoint x: 874, startPoint y: 703, endPoint x: 983, endPoint y: 637, distance: 127.0
click at [983, 637] on div "We are so excited to work with you to uncover your primary appreciation style i…" at bounding box center [725, 477] width 568 height 479
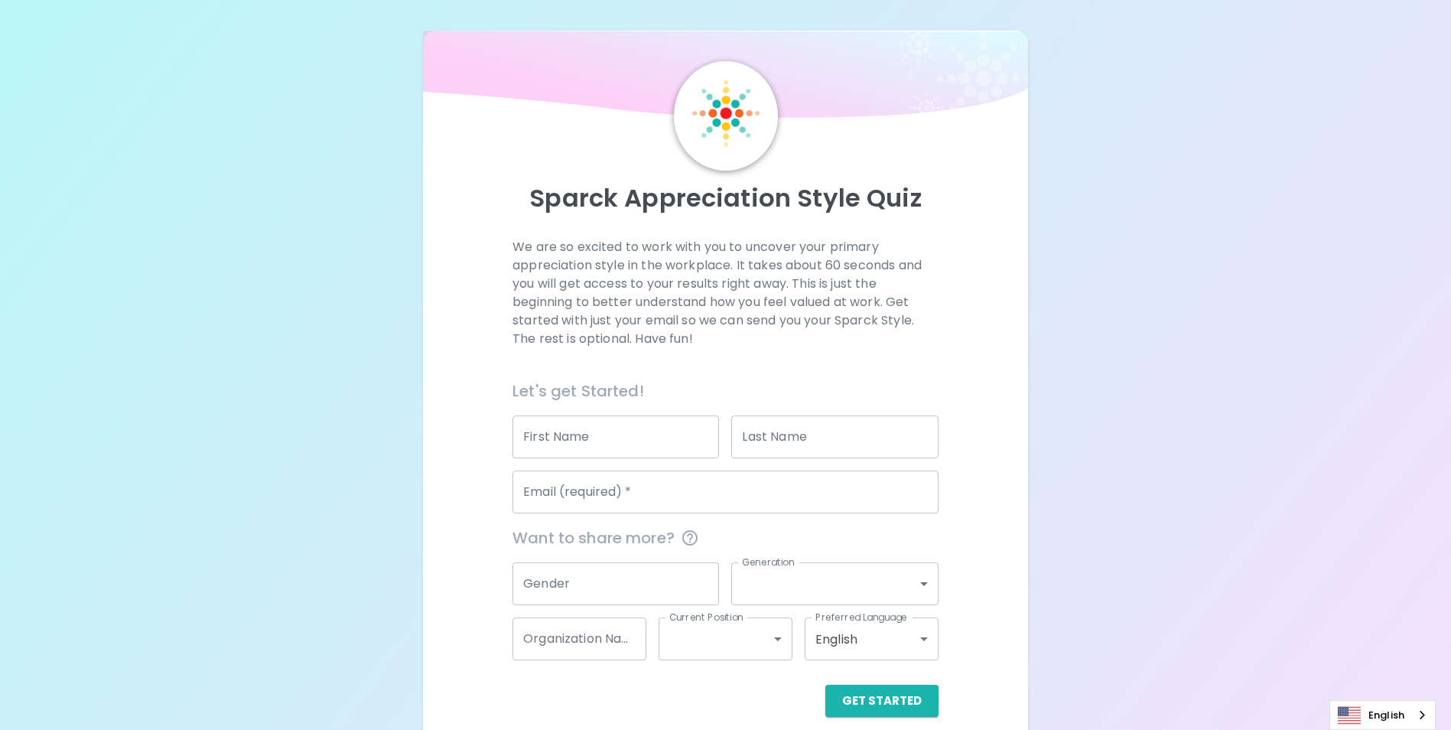
click at [299, 460] on div "Sparck Appreciation Style Quiz We are so excited to work with you to uncover yo…" at bounding box center [725, 373] width 1451 height 747
click at [604, 448] on input "First Name" at bounding box center [616, 436] width 207 height 43
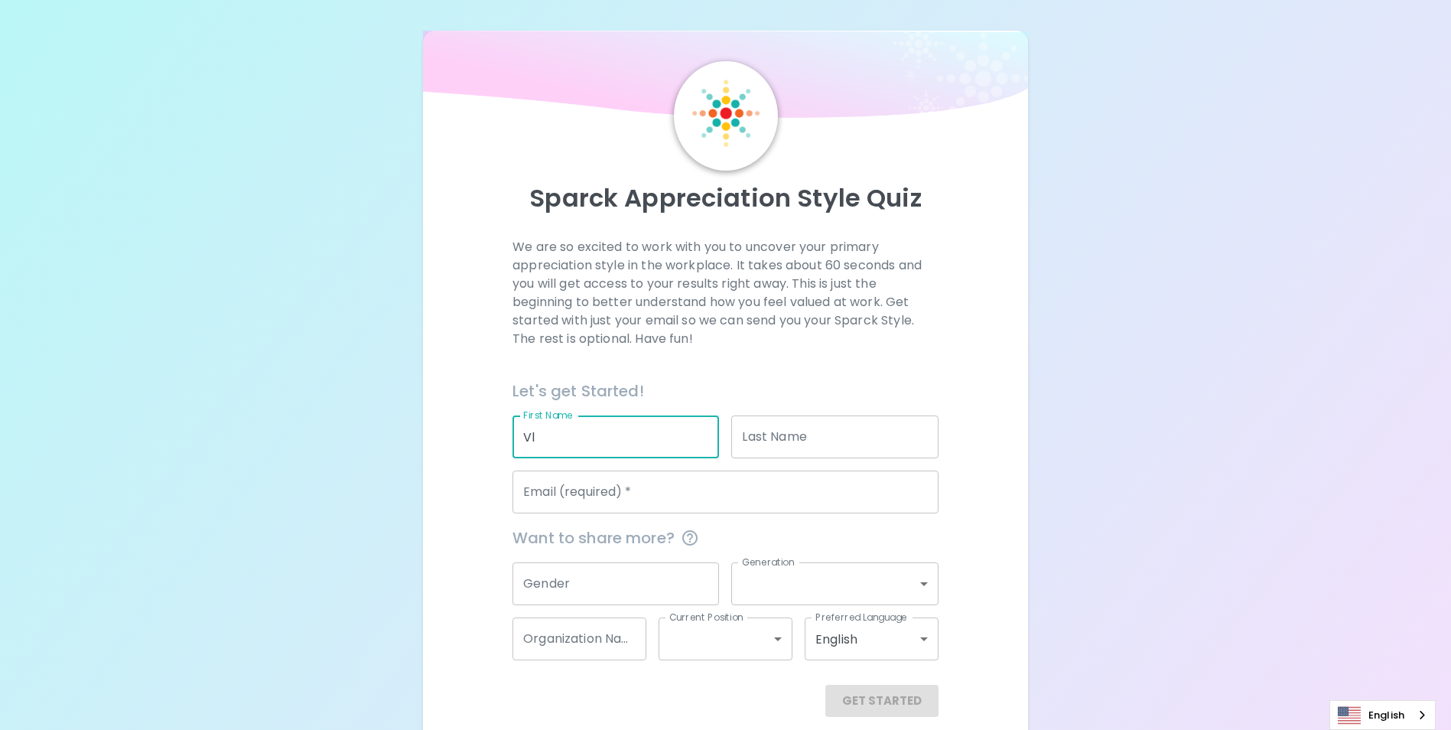
type input "V"
click at [582, 496] on input "Email (required)   *" at bounding box center [726, 491] width 426 height 43
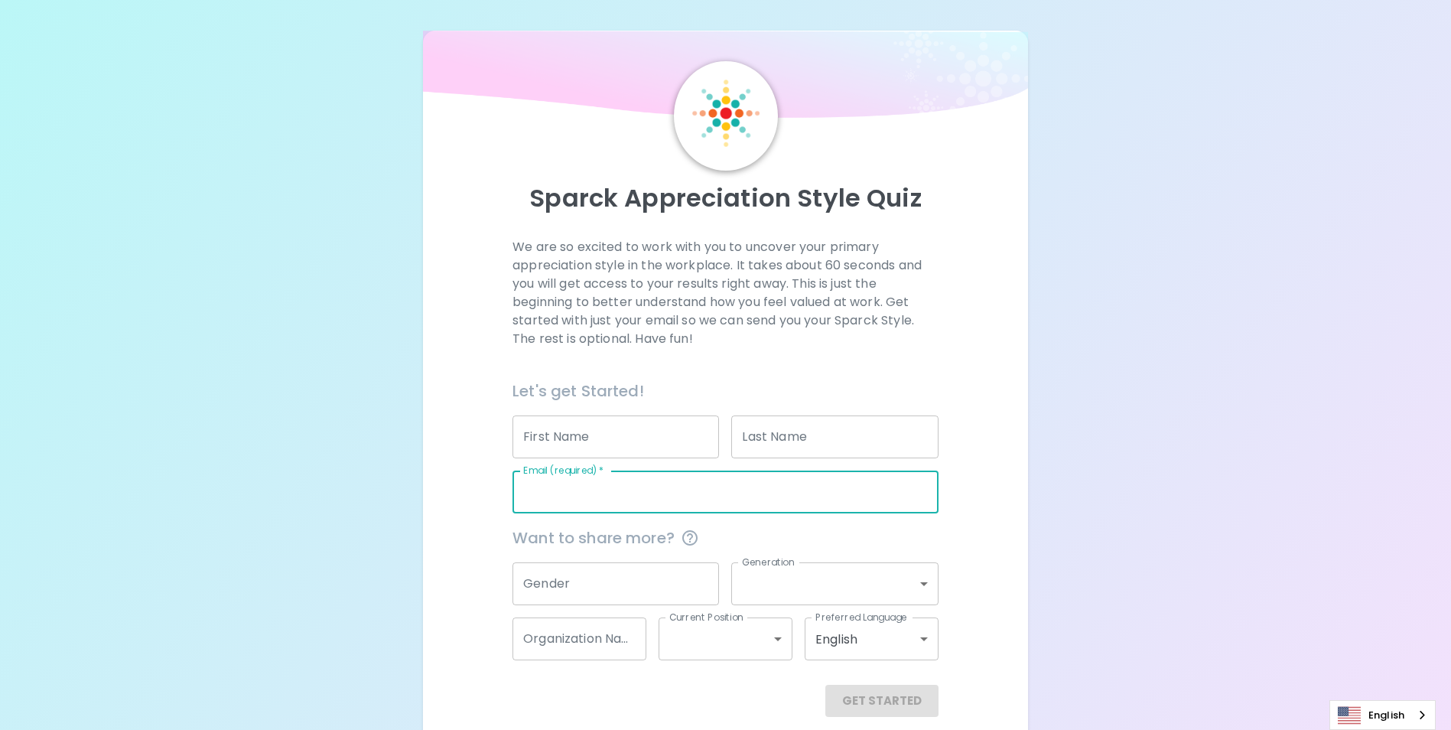
click at [381, 470] on div "Sparck Appreciation Style Quiz We are so excited to work with you to uncover yo…" at bounding box center [725, 373] width 1451 height 747
